Goal: Use online tool/utility: Utilize a website feature to perform a specific function

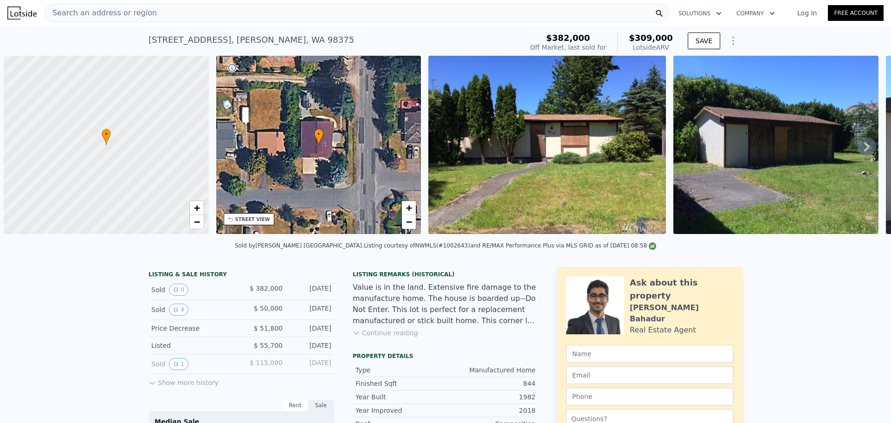
scroll to position [0, 4]
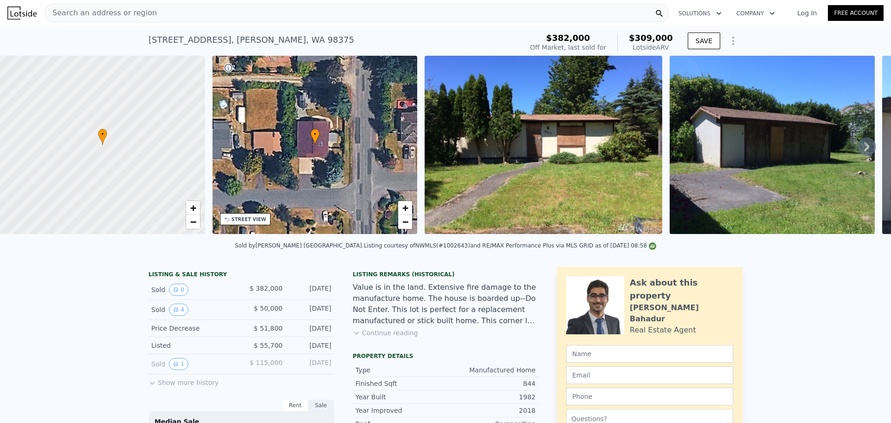
click at [115, 11] on span "Search an address or region" at bounding box center [101, 12] width 112 height 11
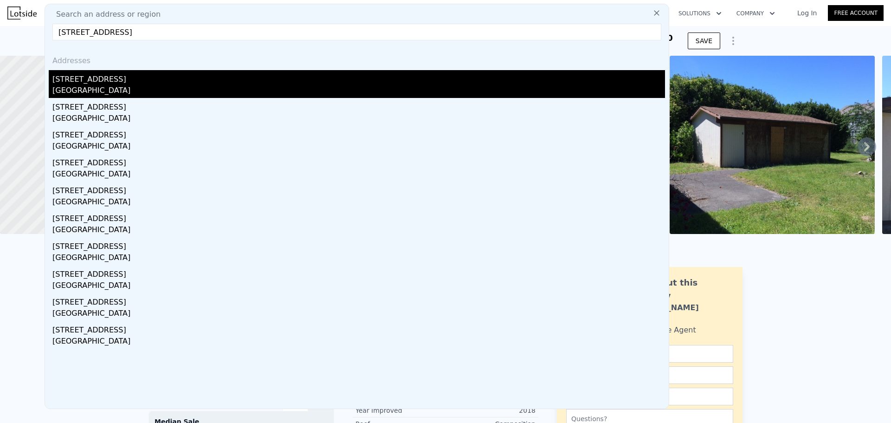
type input "[STREET_ADDRESS]"
click at [120, 89] on div "[GEOGRAPHIC_DATA]" at bounding box center [358, 91] width 613 height 13
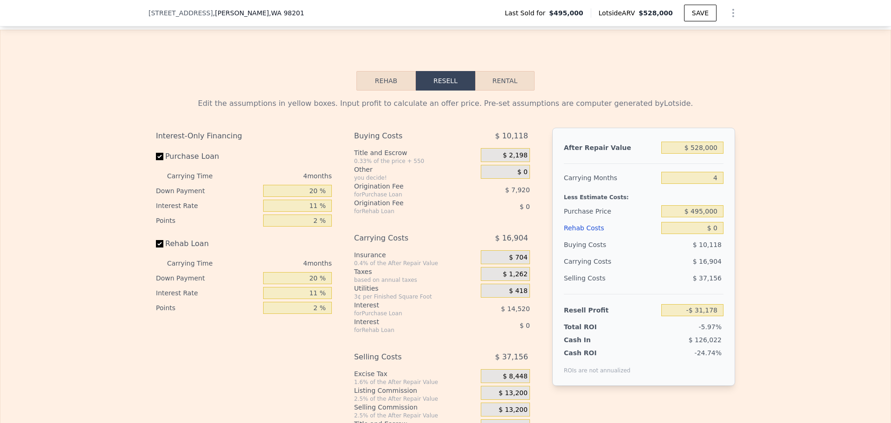
scroll to position [1250, 0]
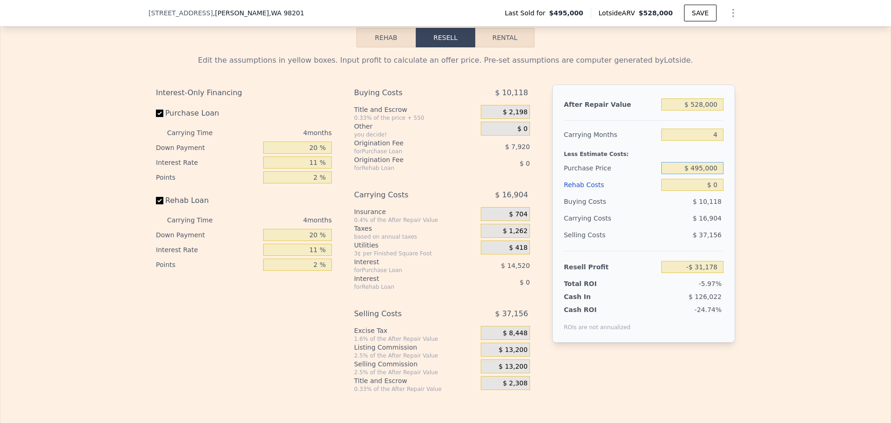
click at [701, 169] on input "$ 495,000" at bounding box center [692, 168] width 62 height 12
type input "$ 370,000"
click at [716, 189] on input "$ 0" at bounding box center [692, 185] width 62 height 12
type input "$ 99,906"
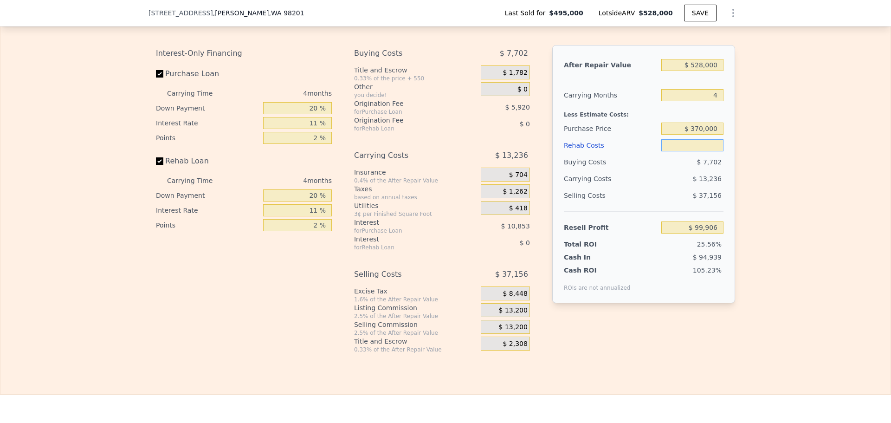
scroll to position [1296, 0]
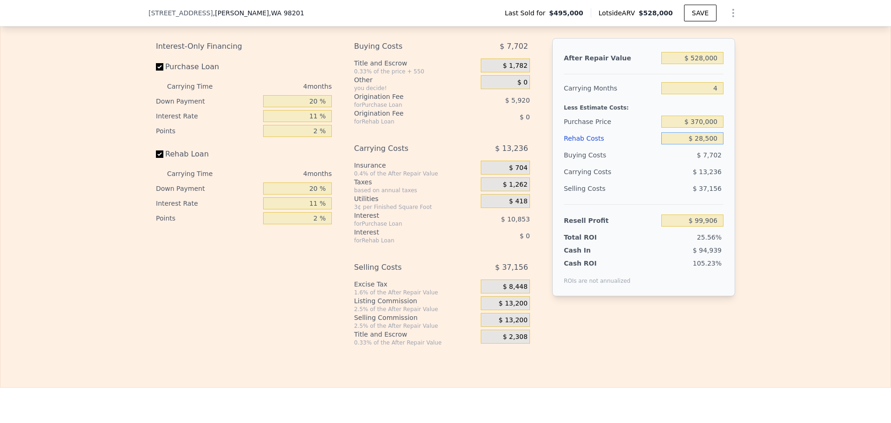
type input "$ 285,000"
type input "-$ 198,014"
type input "$ 28,500"
type input "$ 70,114"
type input "$ 28,500"
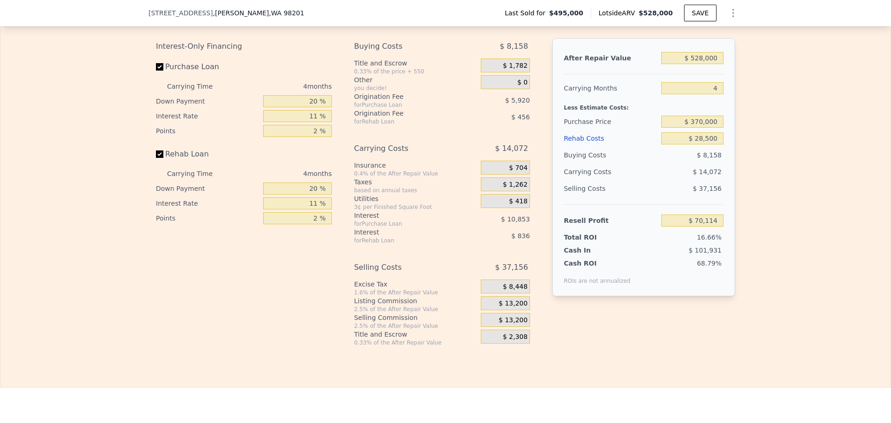
click at [791, 191] on div "Edit the assumptions in yellow boxes. Input profit to calculate an offer price.…" at bounding box center [445, 173] width 890 height 345
click at [309, 105] on input "20 %" at bounding box center [297, 101] width 69 height 12
type input "10 %"
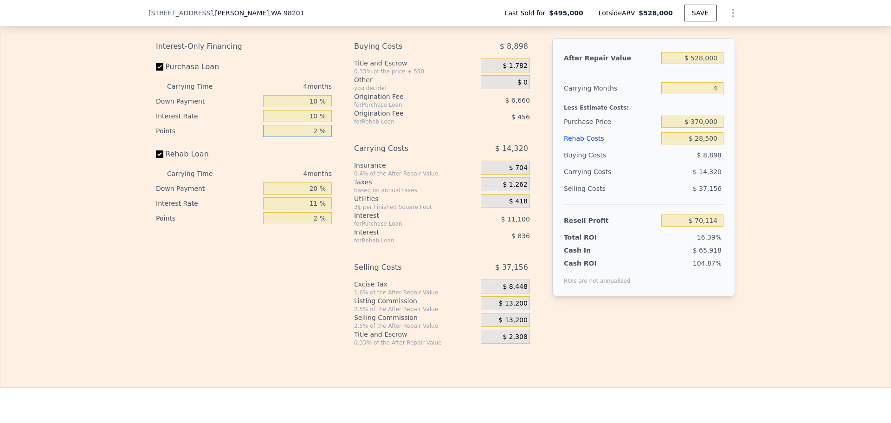
type input "1 %"
type input "$ 69,126"
type input "1 %"
type input "$ 72,456"
type input "10 %"
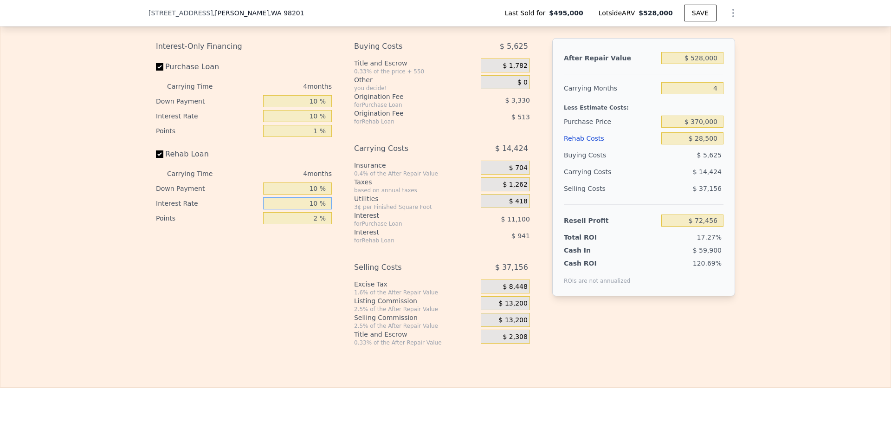
type input "10 %"
type input "1 %"
type input "$ 72,635"
type input "1 %"
click at [511, 308] on span "$ 13,200" at bounding box center [513, 303] width 29 height 8
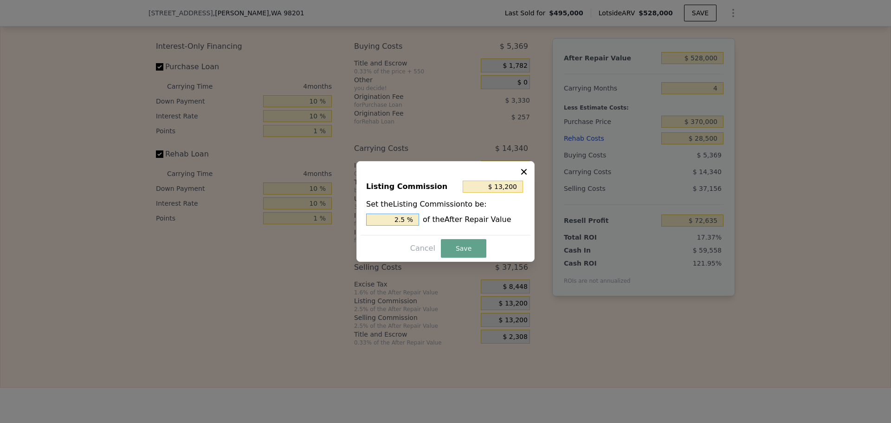
drag, startPoint x: 403, startPoint y: 218, endPoint x: 409, endPoint y: 218, distance: 5.6
click at [409, 218] on input "2.5 %" at bounding box center [392, 219] width 53 height 12
type input "$ 10,560"
type input "2 %"
click at [451, 251] on button "Save" at bounding box center [463, 248] width 45 height 19
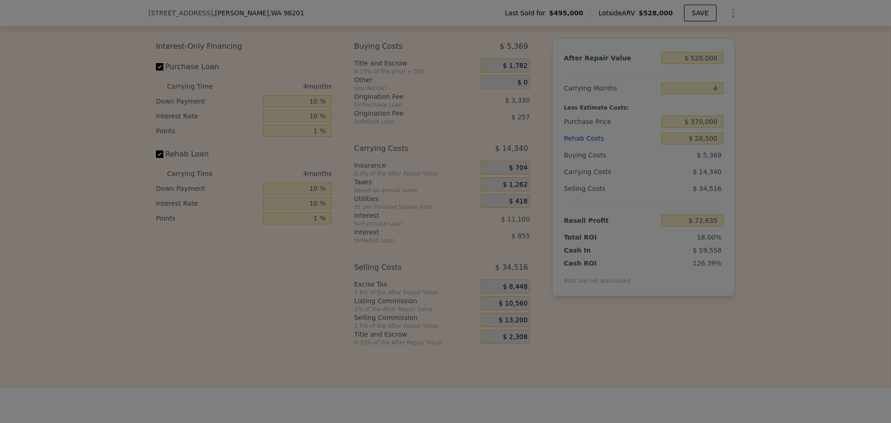
type input "$ 75,275"
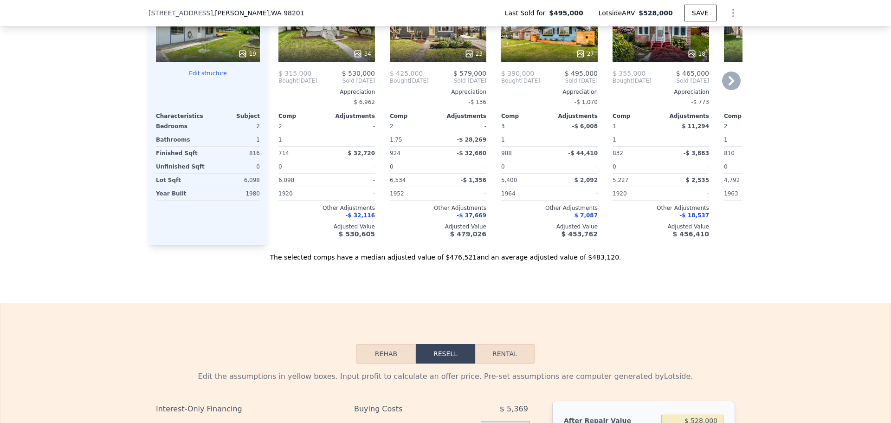
scroll to position [832, 0]
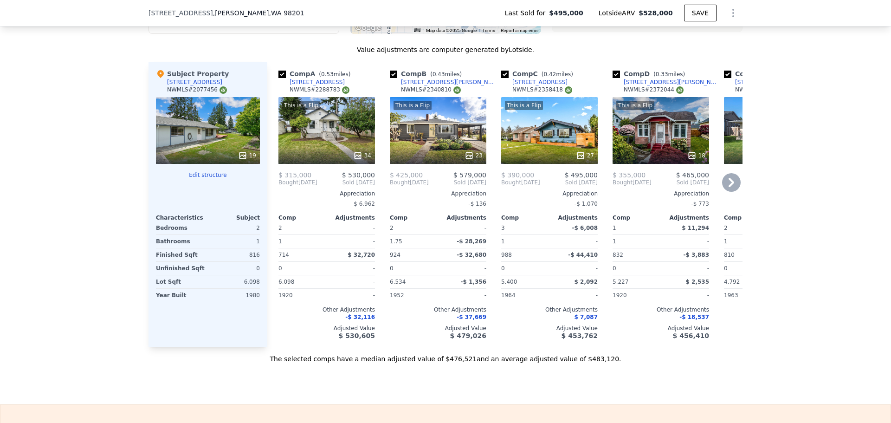
click at [355, 152] on icon at bounding box center [358, 155] width 6 height 6
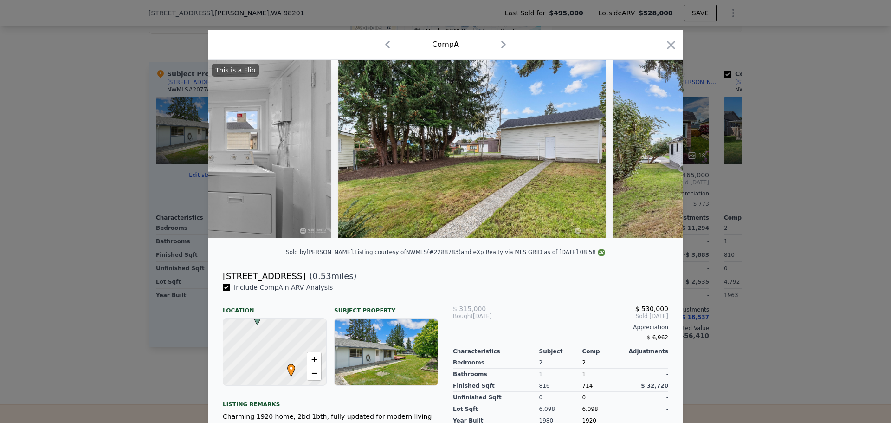
scroll to position [0, 5460]
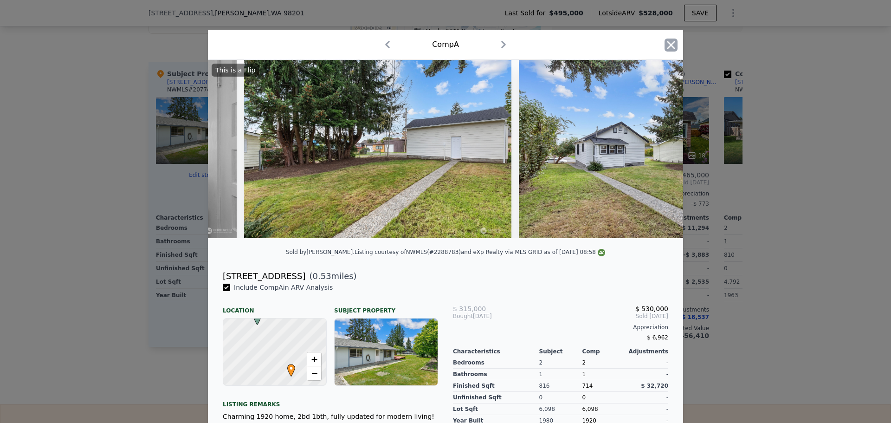
click at [666, 43] on icon "button" at bounding box center [671, 45] width 13 height 13
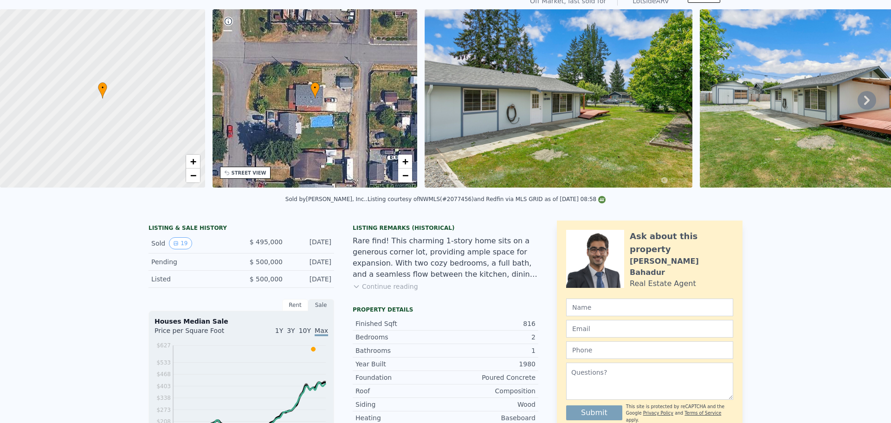
scroll to position [3, 0]
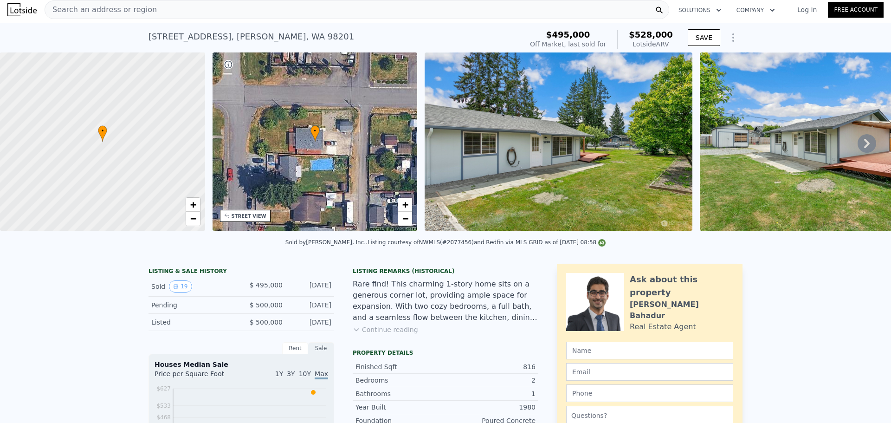
click at [126, 4] on div "Search an address or region" at bounding box center [101, 10] width 112 height 18
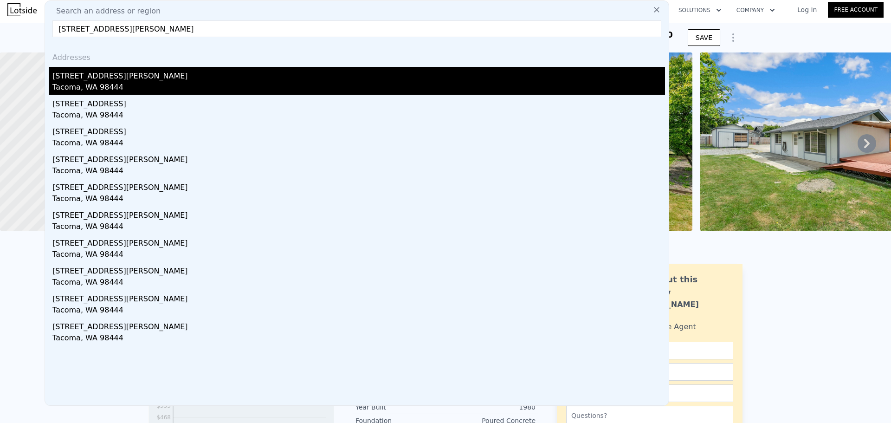
type input "[STREET_ADDRESS][PERSON_NAME]"
click at [106, 79] on div "[STREET_ADDRESS][PERSON_NAME]" at bounding box center [358, 74] width 613 height 15
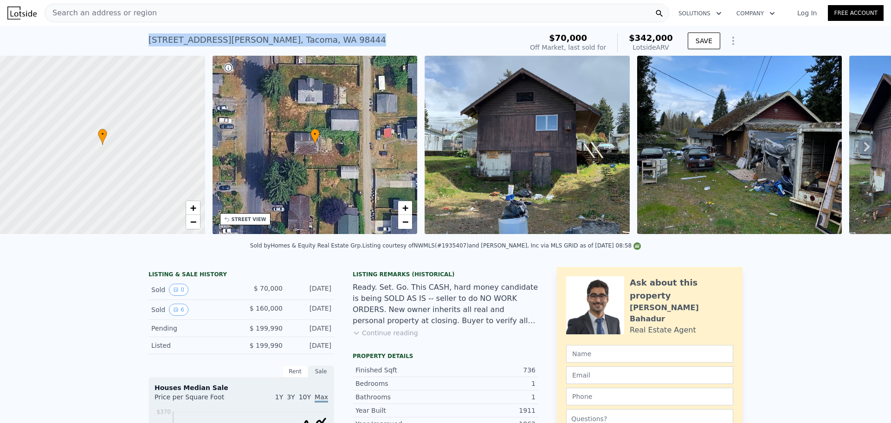
drag, startPoint x: 308, startPoint y: 40, endPoint x: 143, endPoint y: 45, distance: 164.4
click at [143, 45] on div "[STREET_ADDRESS][PERSON_NAME] Sold [DATE] for $70k (~ARV $342k ) $70,000 Off Ma…" at bounding box center [445, 41] width 891 height 30
copy div "[STREET_ADDRESS][PERSON_NAME]"
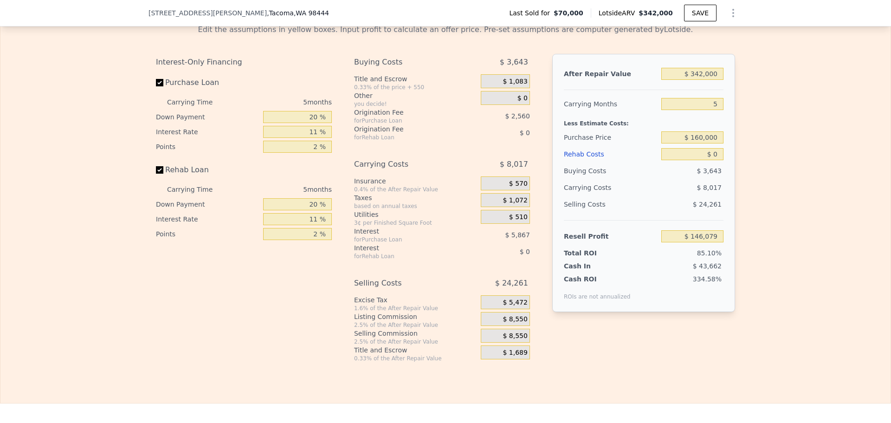
scroll to position [1482, 0]
drag, startPoint x: 716, startPoint y: 164, endPoint x: 707, endPoint y: 164, distance: 9.3
click at [707, 159] on input "$ 0" at bounding box center [692, 153] width 62 height 12
type input "$ 170"
type input "$ 145,901"
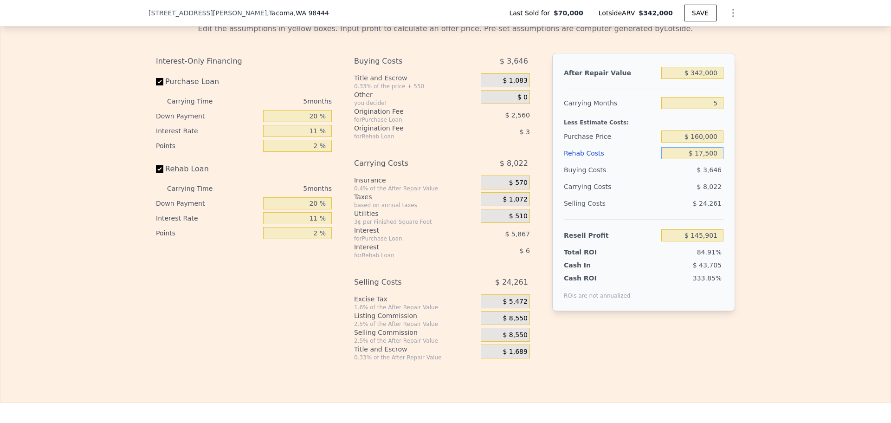
type input "$ 175,000"
type input "-$ 38,136"
click at [694, 159] on input "$ 175,000" at bounding box center [692, 153] width 62 height 12
drag, startPoint x: 689, startPoint y: 166, endPoint x: 717, endPoint y: 163, distance: 28.0
click at [717, 159] on input "$ 175,000" at bounding box center [692, 153] width 62 height 12
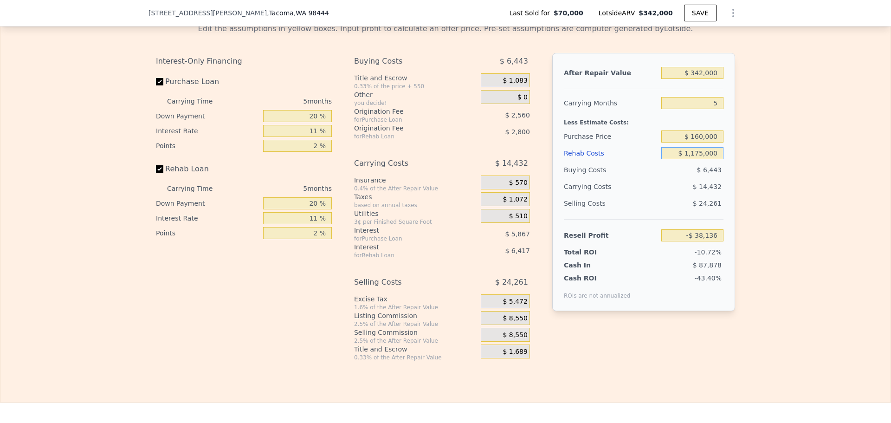
type input "$ 17,175,000"
type input "-$ 17,933,471"
type input "$ 175,175,000"
type input "-$ 184,254,806"
type input "$ 17,500,175,000"
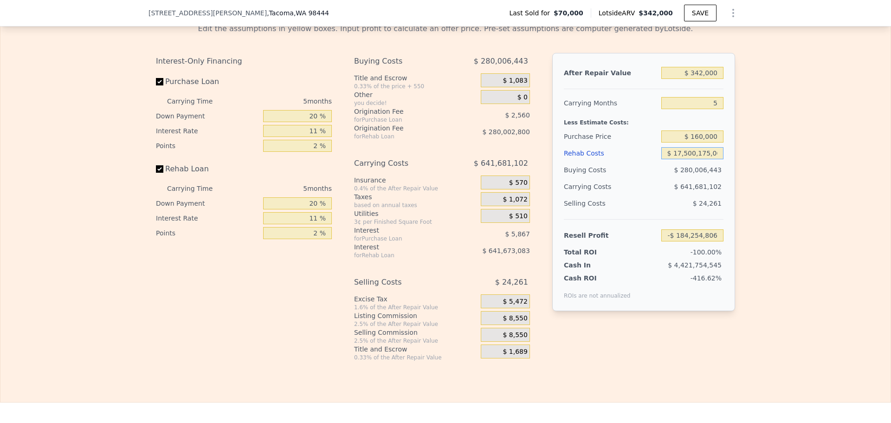
type input "-$ 18,421,704,806"
type input "$ 1,750,175,000"
type input "-$ 1,842,204,806"
type input "$ 175,000"
type input "-$ 38,136"
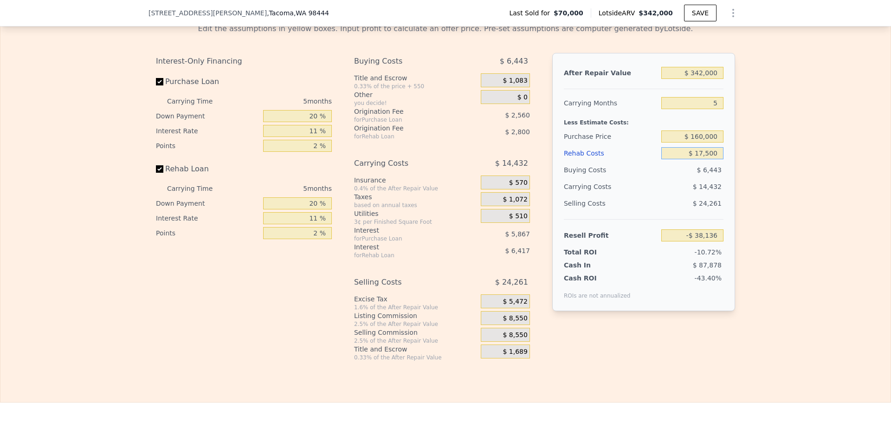
type input "$ 1,750"
click at [670, 159] on input "text" at bounding box center [692, 153] width 62 height 12
type input "$ 1,750"
type input "$ 144,236"
drag, startPoint x: 714, startPoint y: 167, endPoint x: 680, endPoint y: 168, distance: 34.4
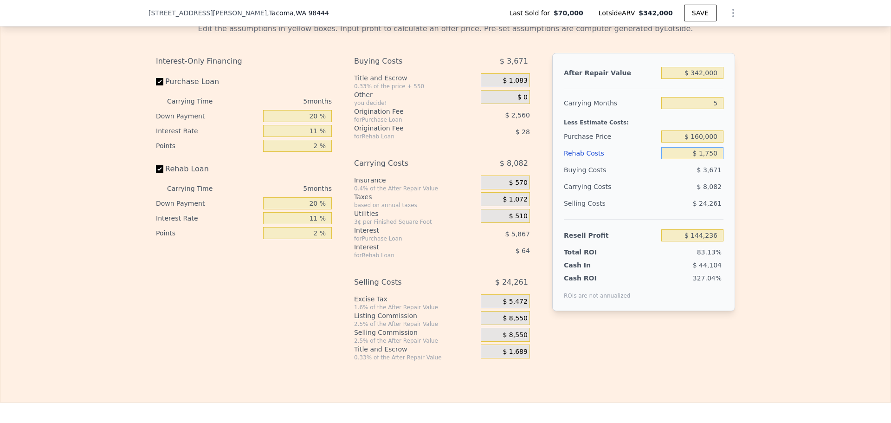
click at [680, 159] on input "$ 1,750" at bounding box center [692, 153] width 62 height 12
type input "$ 2"
type input "$ 146,077"
type input "$ 217"
type input "$ 145,849"
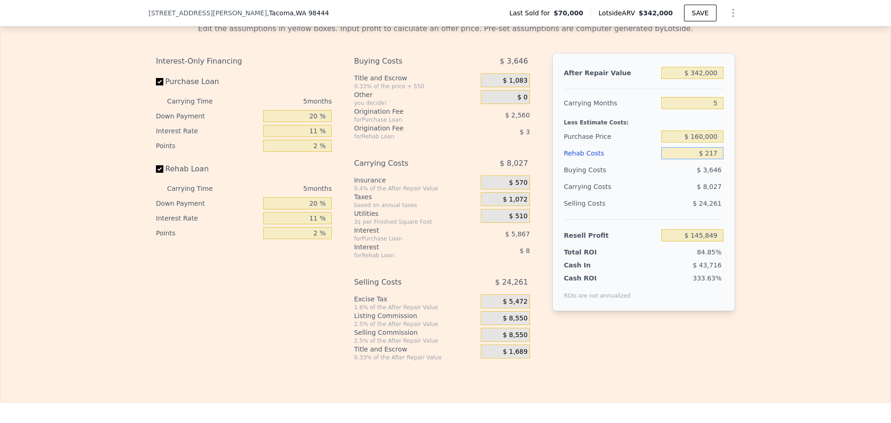
type input "$ 2,175"
type input "$ 143,789"
type input "$ 217,500"
type input "-$ 82,876"
type input "$ 217,500"
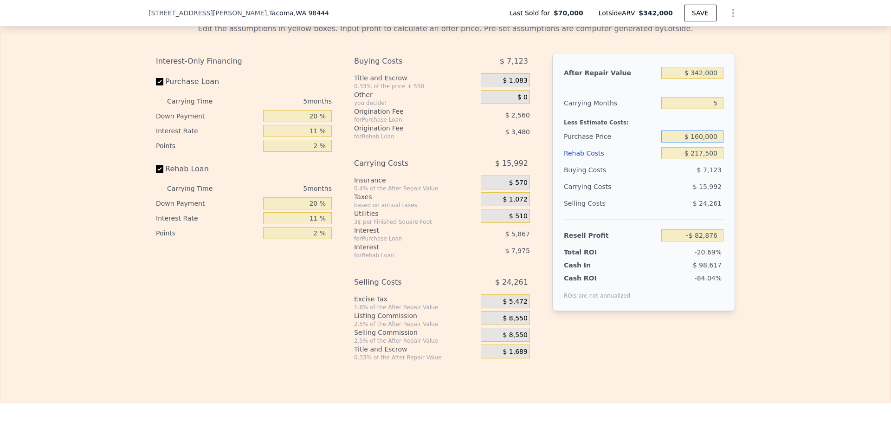
click at [705, 142] on input "$ 160,000" at bounding box center [692, 136] width 62 height 12
type input "$ 289,000"
click at [707, 79] on input "$ 342,000" at bounding box center [692, 73] width 62 height 12
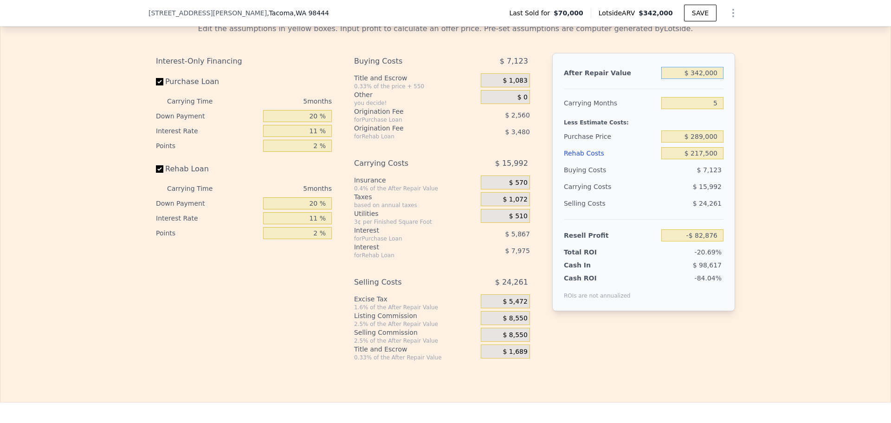
type input "-$ 219,099"
type input "$ 870"
type input "-$ 536,010"
type input "$ 870,000"
type input "$ 271,415"
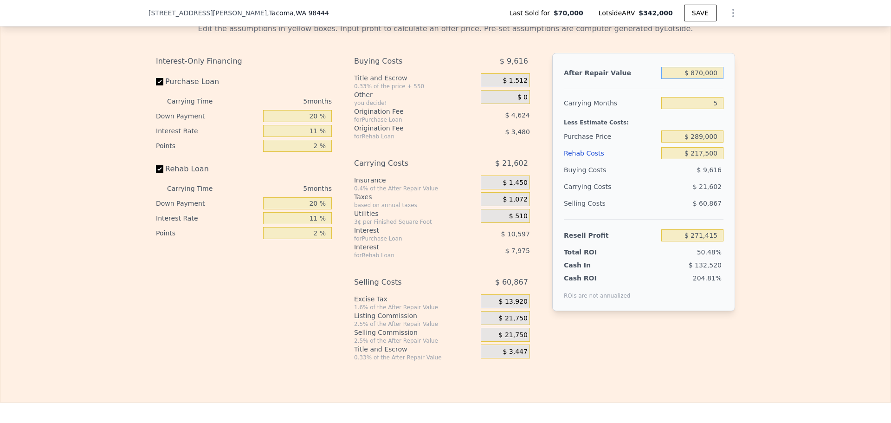
type input "$ 870,000"
click at [714, 109] on input "5" at bounding box center [692, 103] width 62 height 12
type input "12"
type input "$ 241,171"
type input "12"
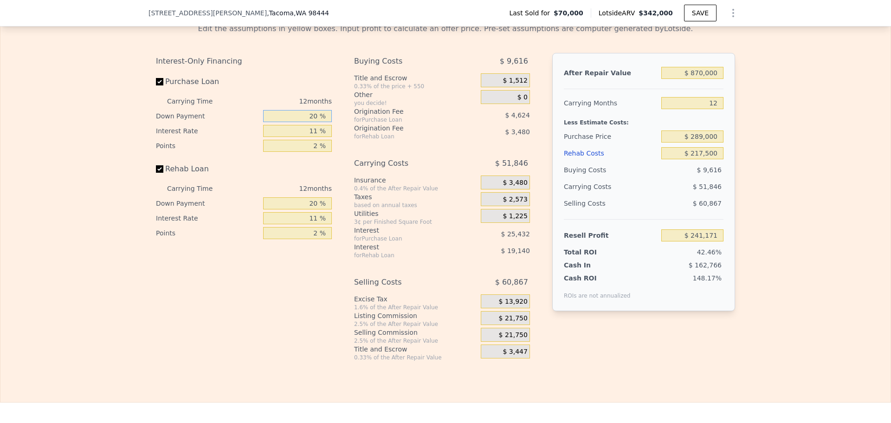
click at [311, 122] on input "20 %" at bounding box center [297, 116] width 69 height 12
click at [310, 122] on input "20 %" at bounding box center [297, 116] width 69 height 12
type input "10 %"
type input "1 %"
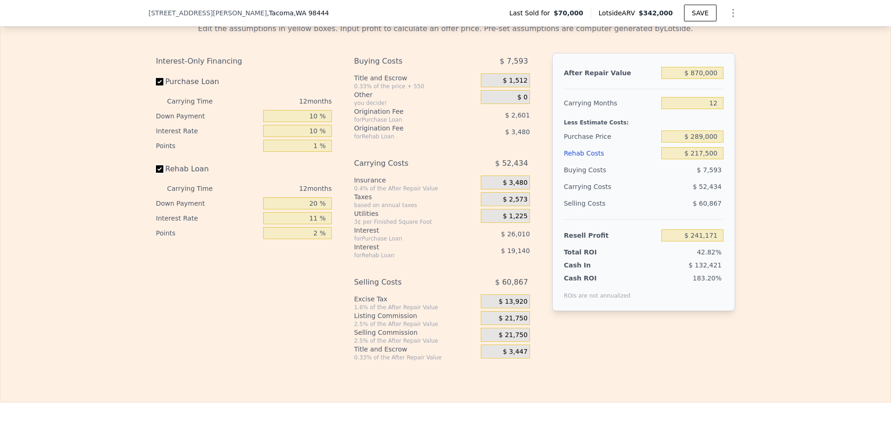
type input "$ 242,606"
type input "10 %"
type input "$ 239,783"
type input "1 %"
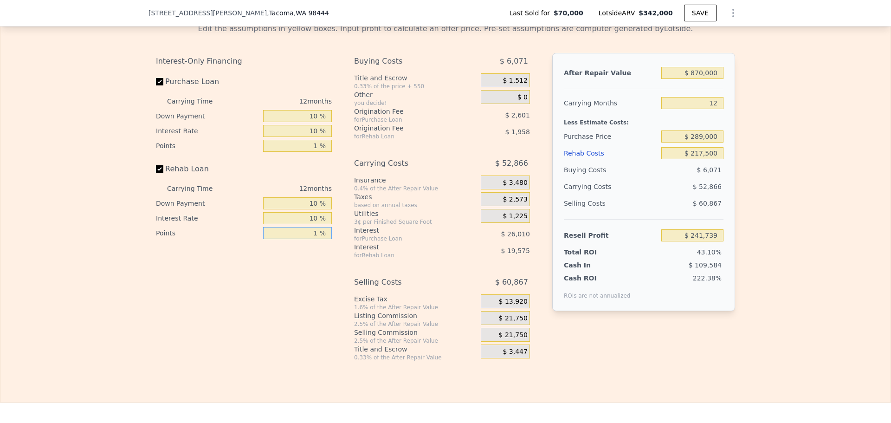
type input "$ 243,696"
type input "1 %"
click at [311, 224] on input "10 %" at bounding box center [297, 218] width 69 height 12
click at [310, 224] on input "10 %" at bounding box center [297, 218] width 69 height 12
click at [313, 224] on input "10 %" at bounding box center [297, 218] width 69 height 12
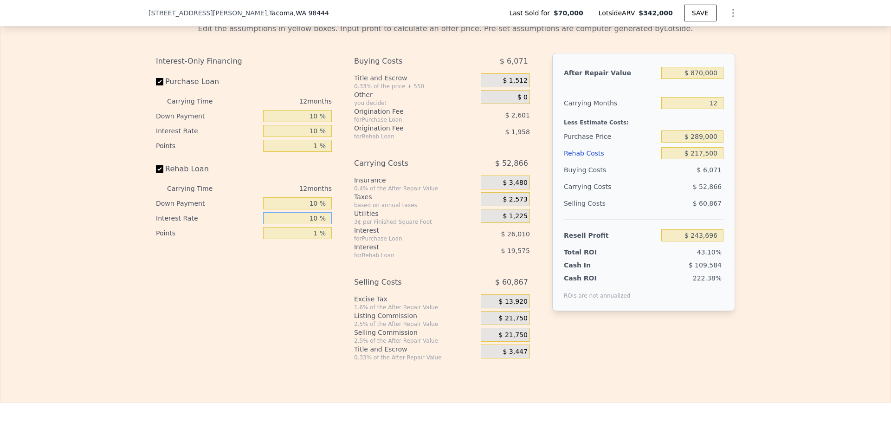
click at [312, 224] on input "10 %" at bounding box center [297, 218] width 69 height 12
type input "3 %"
type input "$ 257,400"
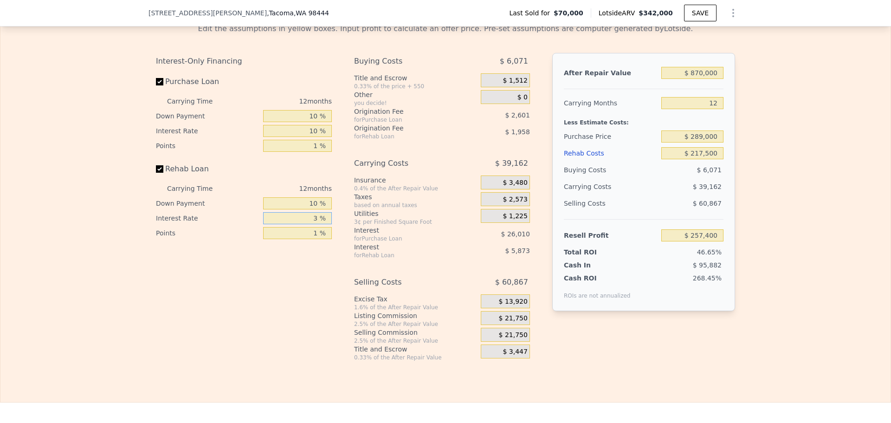
type input "3 %"
click at [588, 346] on div "After Repair Value $ 870,000 Carrying Months 12 Less Estimate Costs: Purchase P…" at bounding box center [643, 199] width 183 height 293
click at [516, 323] on span "$ 21,750" at bounding box center [513, 318] width 29 height 8
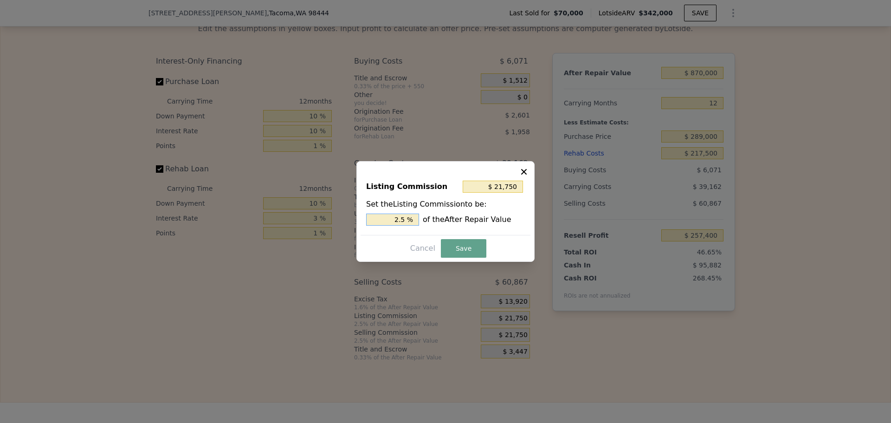
click at [410, 219] on input "2.5 %" at bounding box center [392, 219] width 53 height 12
type input "$ 17,400"
type input "2 %"
drag, startPoint x: 450, startPoint y: 245, endPoint x: 445, endPoint y: 244, distance: 5.3
click at [449, 245] on button "Save" at bounding box center [463, 248] width 45 height 19
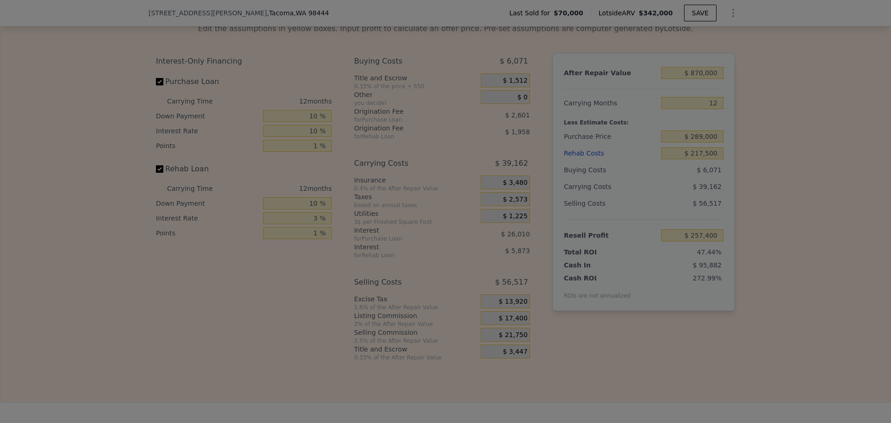
type input "$ 261,750"
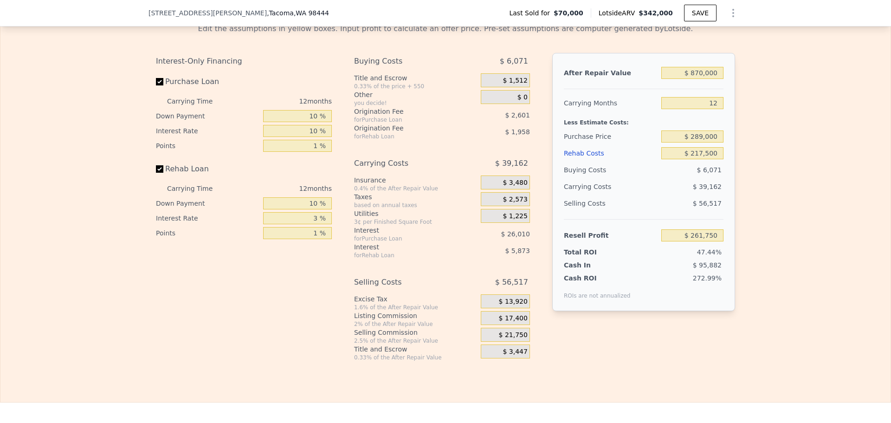
click at [785, 179] on div "Edit the assumptions in yellow boxes. Input profit to calculate an offer price.…" at bounding box center [445, 188] width 890 height 345
click at [707, 159] on input "$ 217,500" at bounding box center [692, 153] width 62 height 12
type input "$ 600"
type input "$ 486,459"
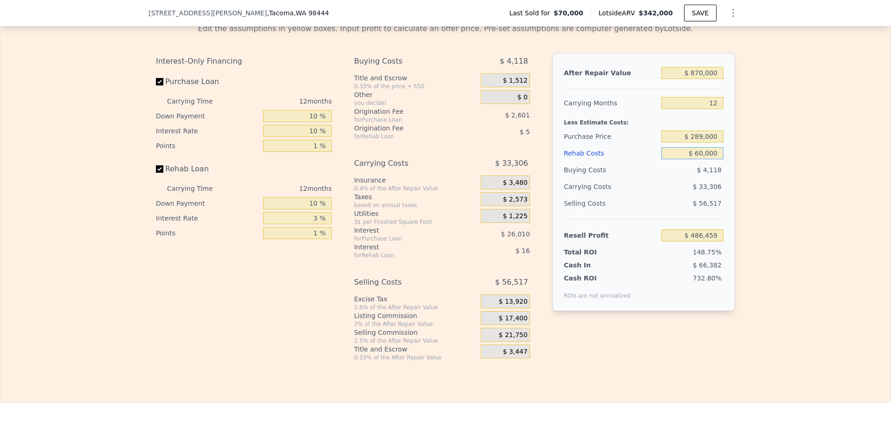
type input "$ 600,000"
type input "-$ 134,524"
type input "$ 600,000"
click at [738, 163] on div "Edit the assumptions in yellow boxes. Input profit to calculate an offer price.…" at bounding box center [446, 188] width 594 height 345
drag, startPoint x: 693, startPoint y: 149, endPoint x: 701, endPoint y: 149, distance: 8.4
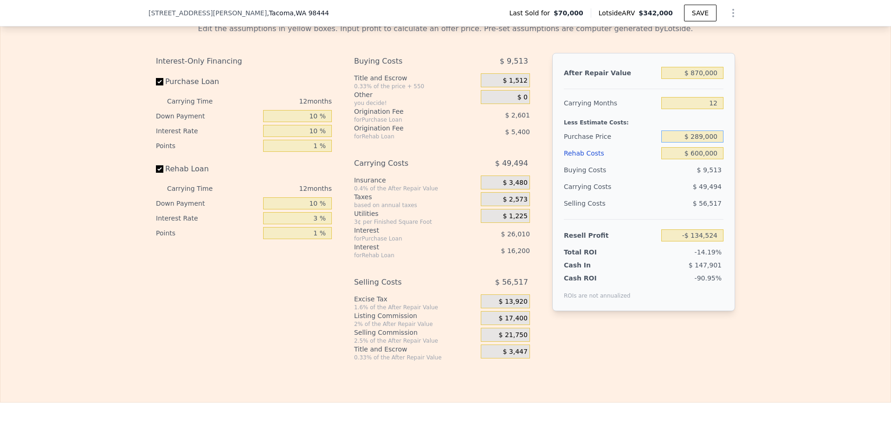
click at [701, 142] on input "$ 289,000" at bounding box center [692, 136] width 62 height 12
type input "$ 70,000"
click at [735, 162] on div "Edit the assumptions in yellow boxes. Input profit to calculate an offer price.…" at bounding box center [446, 188] width 594 height 345
type input "$ 106,892"
click at [699, 142] on input "$ 70,000" at bounding box center [692, 136] width 62 height 12
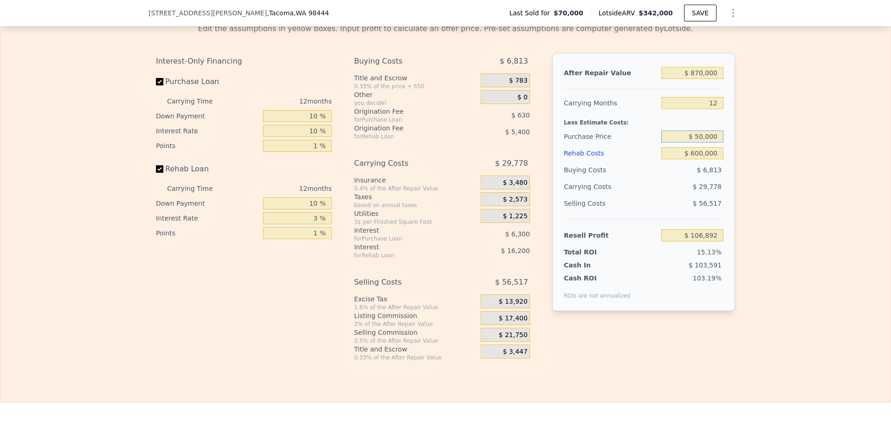
type input "$ 50,000"
click at [770, 164] on div "Edit the assumptions in yellow boxes. Input profit to calculate an offer price.…" at bounding box center [445, 188] width 890 height 345
type input "$ 128,938"
click at [696, 142] on input "$ 50,000" at bounding box center [692, 136] width 62 height 12
type input "$ 90,000"
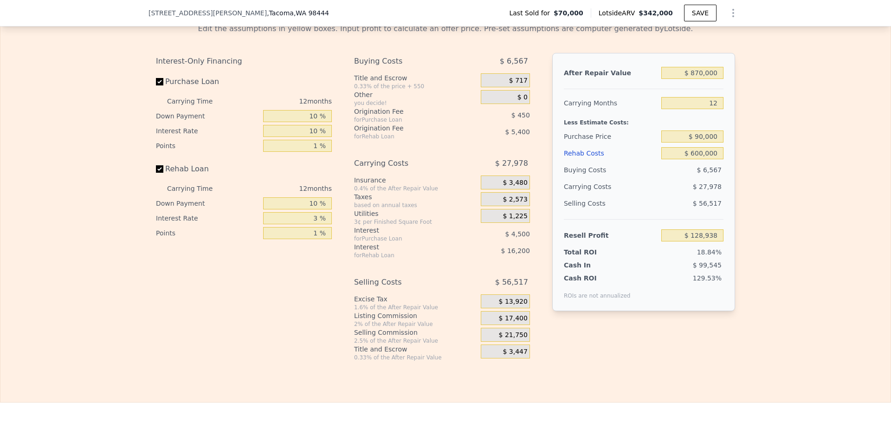
click at [749, 166] on div "Edit the assumptions in yellow boxes. Input profit to calculate an offer price.…" at bounding box center [445, 188] width 890 height 345
type input "$ 84,845"
drag, startPoint x: 694, startPoint y: 149, endPoint x: 698, endPoint y: 148, distance: 4.7
click at [698, 142] on input "$ 90,000" at bounding box center [692, 136] width 62 height 12
drag, startPoint x: 695, startPoint y: 149, endPoint x: 700, endPoint y: 148, distance: 5.2
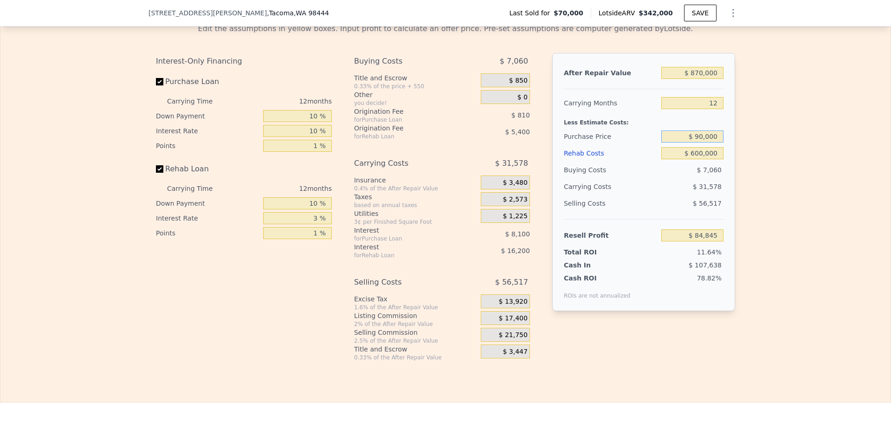
click at [700, 142] on input "$ 90,000" at bounding box center [692, 136] width 62 height 12
type input "$ 100,000"
click at [762, 140] on div "Edit the assumptions in yellow boxes. Input profit to calculate an offer price.…" at bounding box center [445, 188] width 890 height 345
type input "$ 73,822"
click at [710, 109] on input "12" at bounding box center [692, 103] width 62 height 12
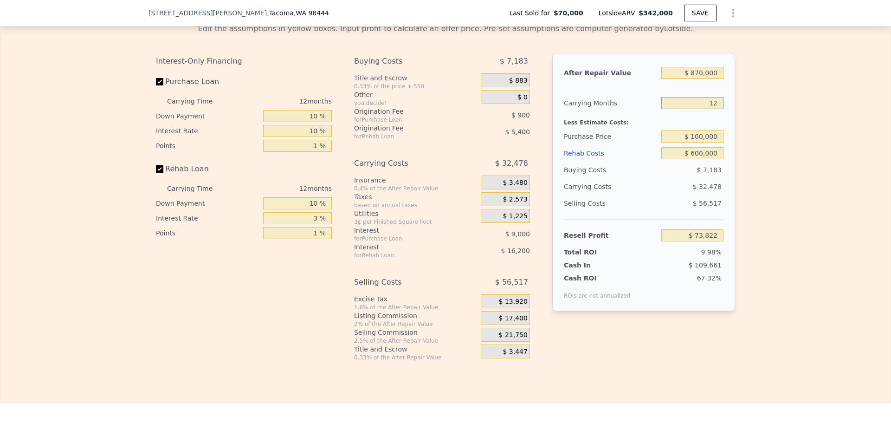
click at [713, 109] on input "12" at bounding box center [692, 103] width 62 height 12
click at [732, 116] on div "Edit the assumptions in yellow boxes. Input profit to calculate an offer price.…" at bounding box center [446, 188] width 594 height 345
drag, startPoint x: 714, startPoint y: 117, endPoint x: 705, endPoint y: 117, distance: 8.8
click at [705, 109] on input "12" at bounding box center [692, 103] width 62 height 12
type input "8"
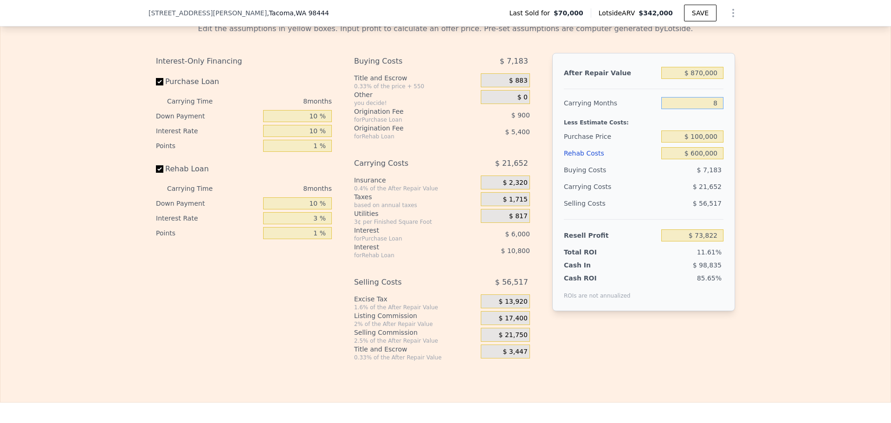
type input "$ 84,648"
type input "8"
click at [735, 116] on div "Edit the assumptions in yellow boxes. Input profit to calculate an offer price.…" at bounding box center [446, 188] width 594 height 345
type input "$ 342,000"
type input "5"
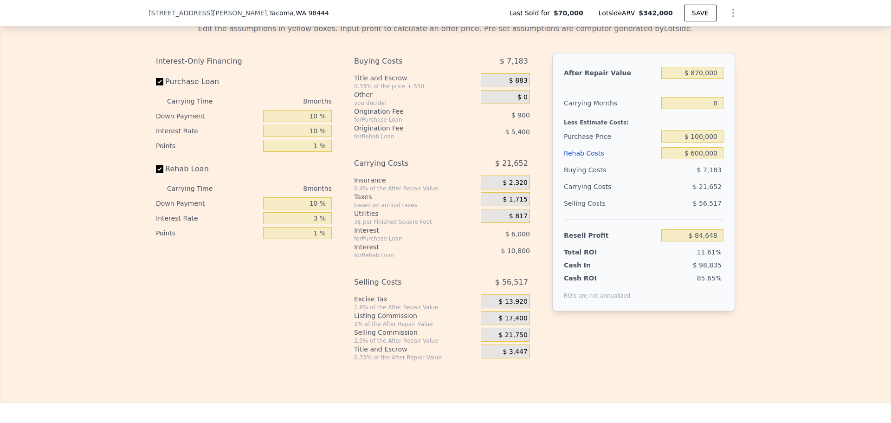
type input "$ 0"
type input "$ 146,079"
